Goal: Task Accomplishment & Management: Manage account settings

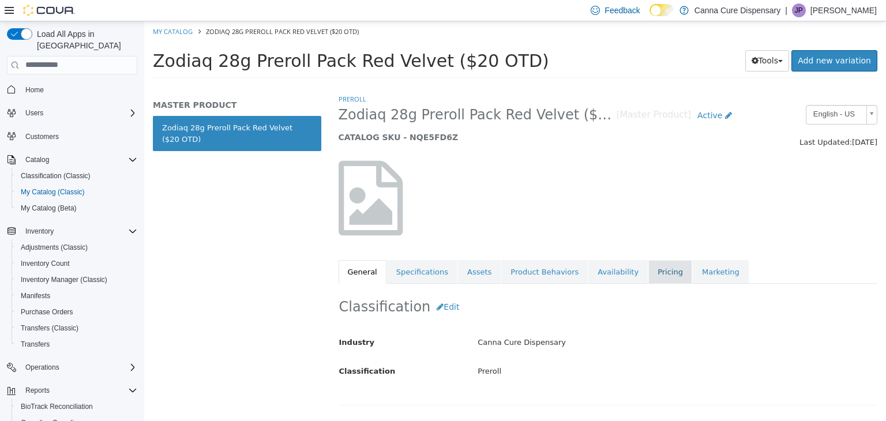
click at [649, 266] on link "Pricing" at bounding box center [671, 272] width 44 height 24
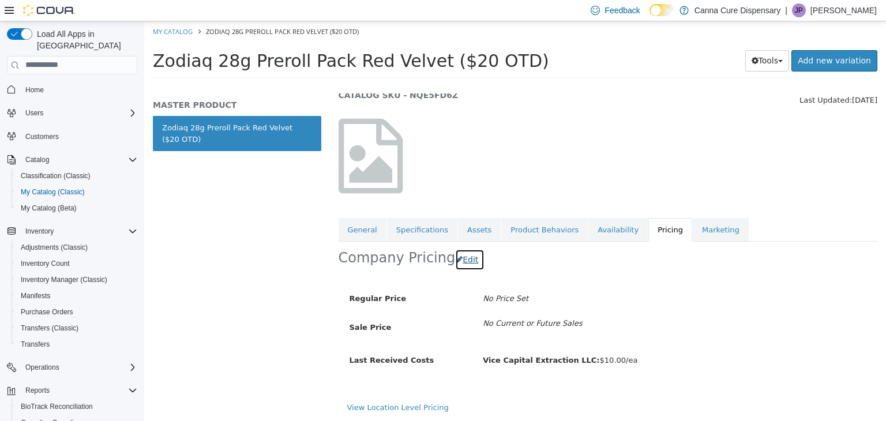
click at [455, 253] on button "Edit" at bounding box center [469, 259] width 29 height 21
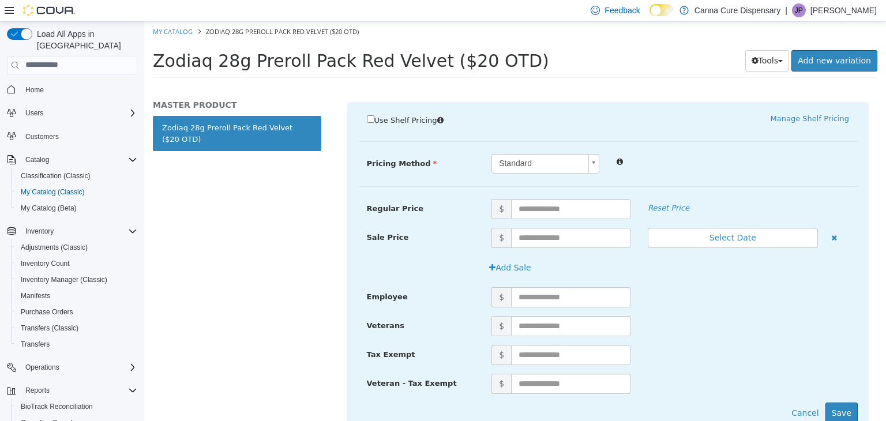
scroll to position [215, 0]
click at [539, 212] on input "text" at bounding box center [570, 208] width 119 height 20
type input "**"
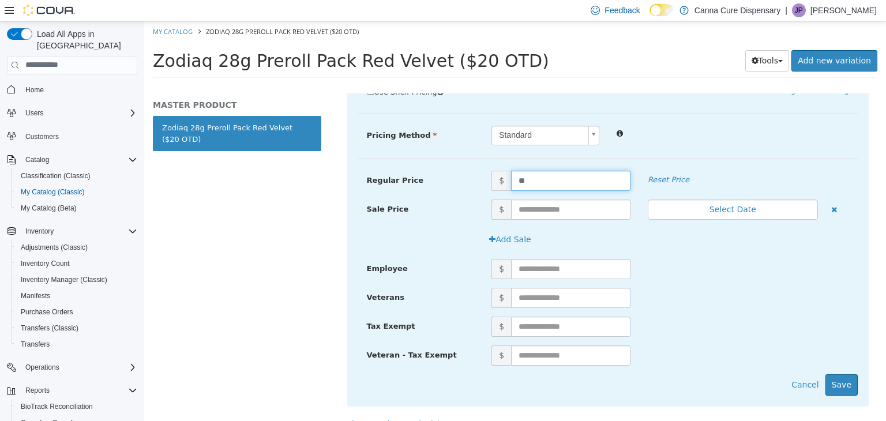
scroll to position [258, 0]
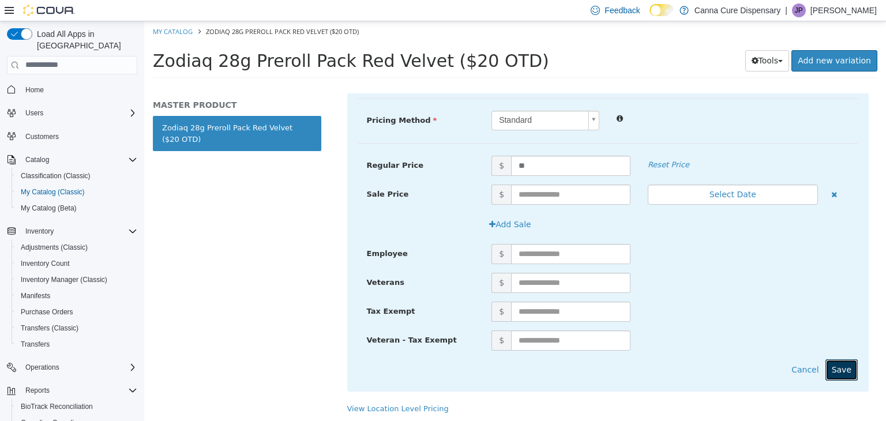
click at [843, 367] on button "Save" at bounding box center [842, 369] width 32 height 21
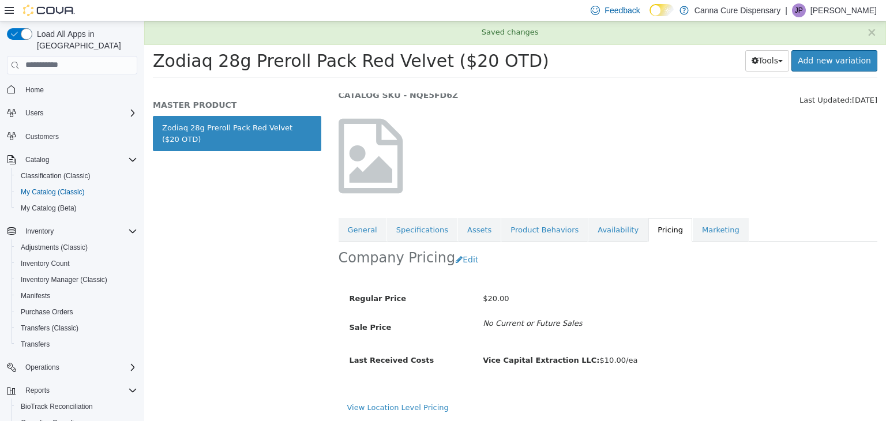
scroll to position [42, 0]
